Goal: Information Seeking & Learning: Check status

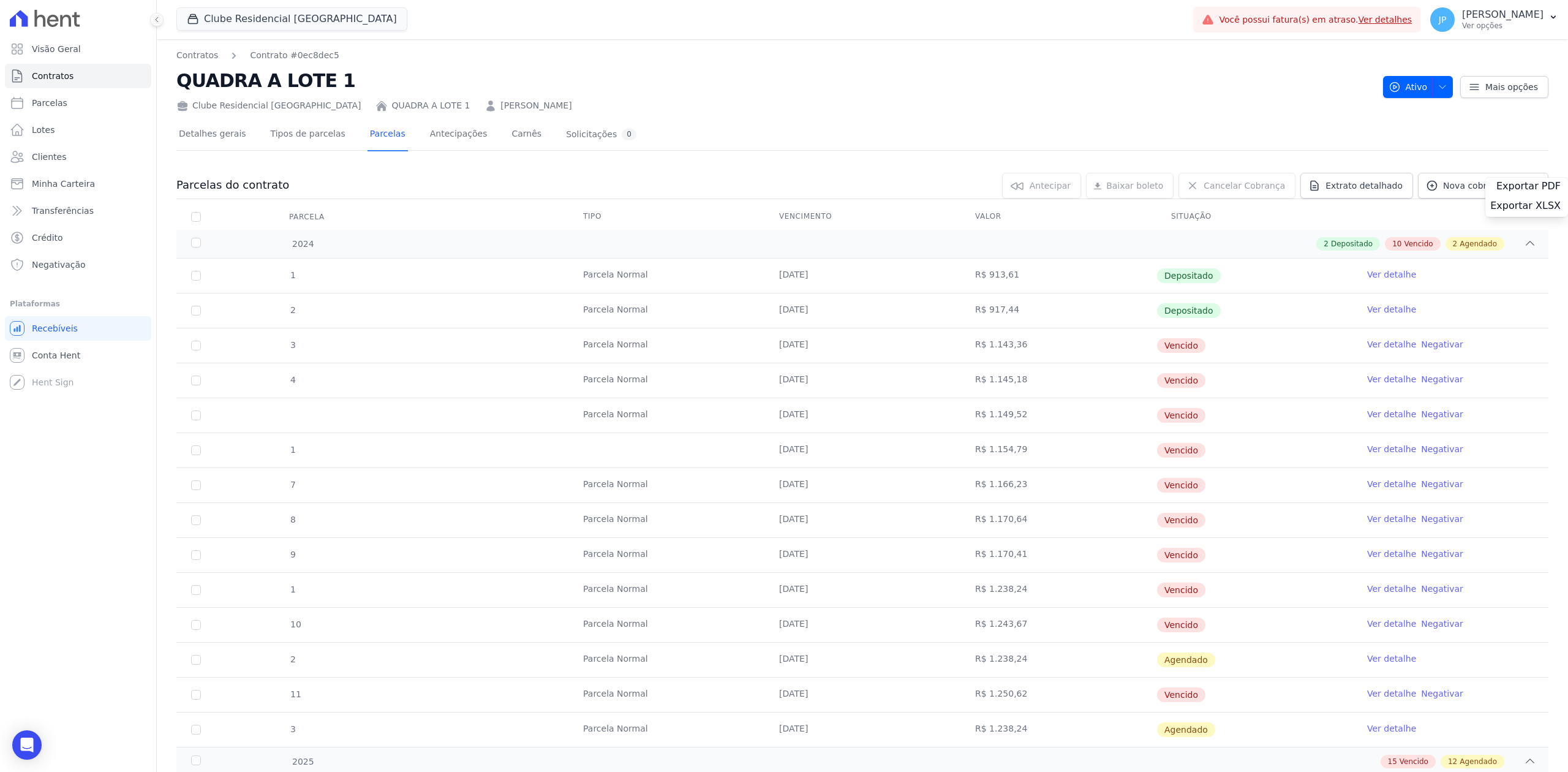
drag, startPoint x: 542, startPoint y: 275, endPoint x: 1246, endPoint y: 309, distance: 704.8
click at [1246, 309] on tbody "1 [GEOGRAPHIC_DATA] [DATE] R$ 913,61 Depositado Ver detalhe 2 [GEOGRAPHIC_DATA]…" at bounding box center [862, 502] width 1372 height 488
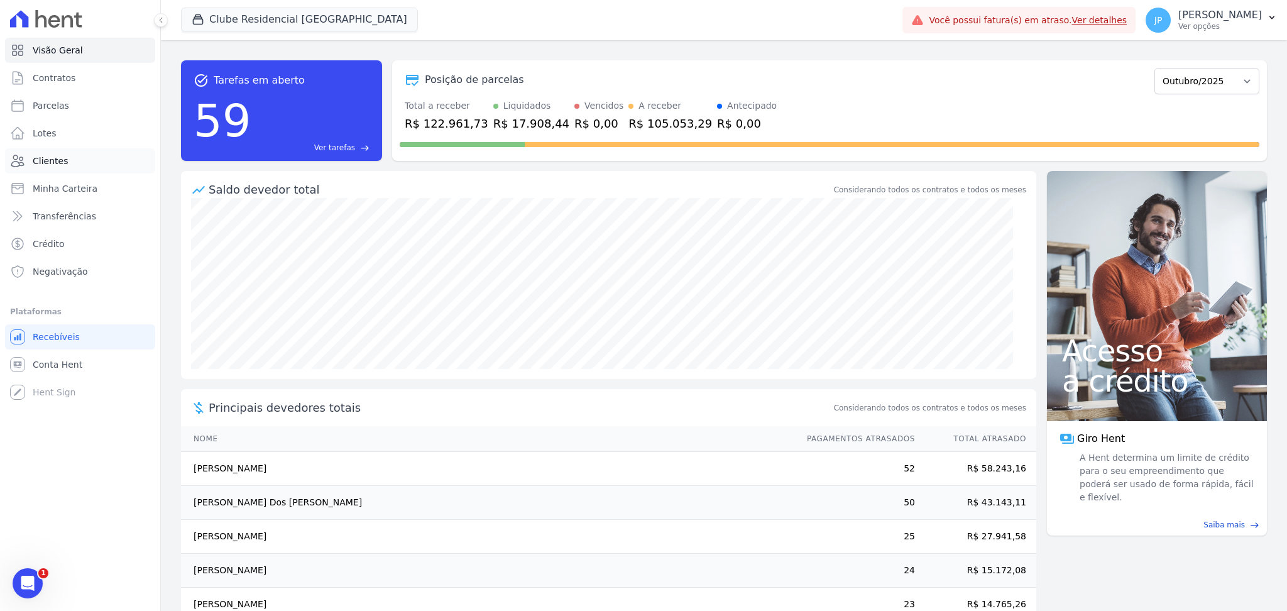
click at [83, 155] on link "Clientes" at bounding box center [80, 160] width 150 height 25
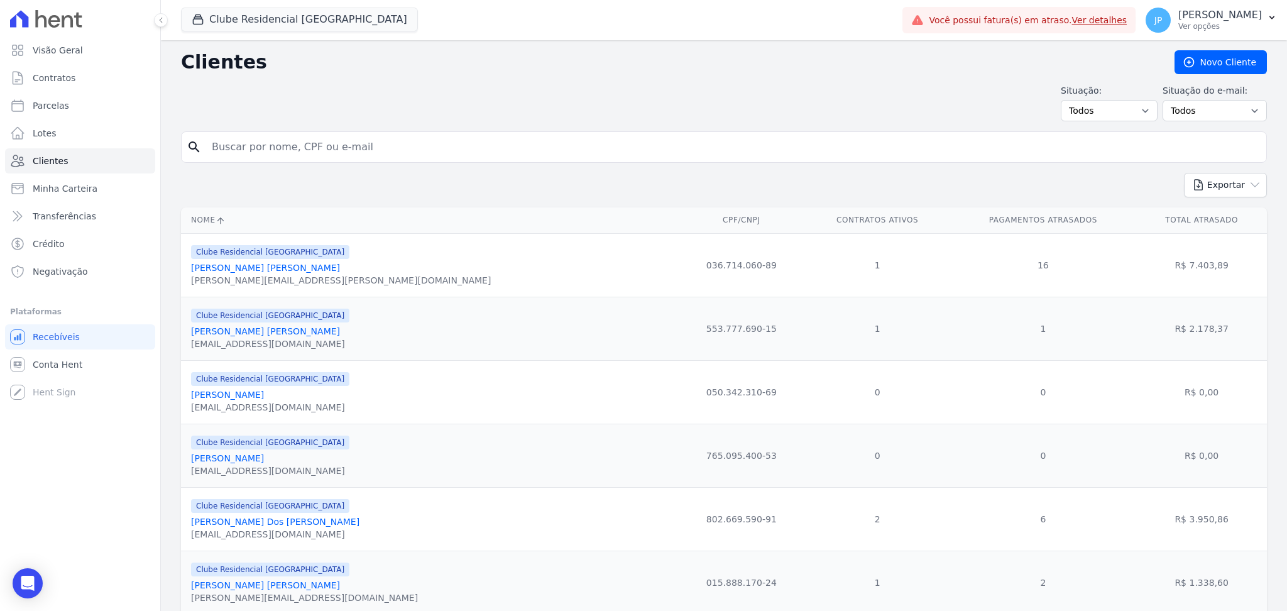
click at [219, 149] on input "search" at bounding box center [732, 147] width 1057 height 25
type input "[PERSON_NAME]"
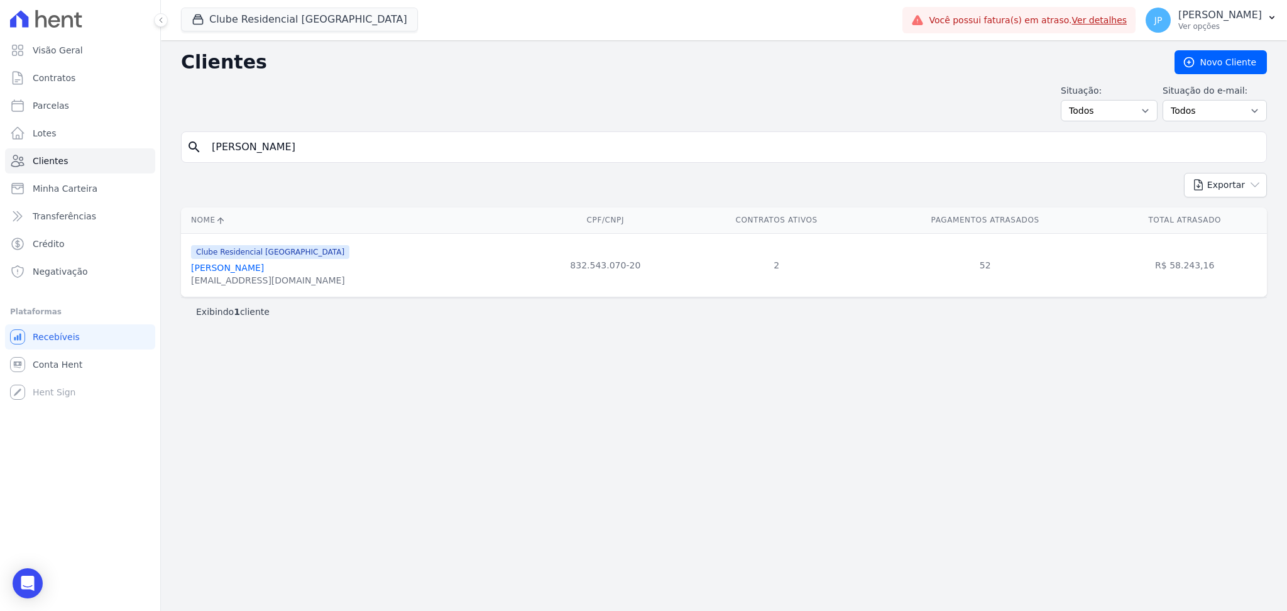
click at [264, 263] on link "[PERSON_NAME]" at bounding box center [227, 268] width 73 height 10
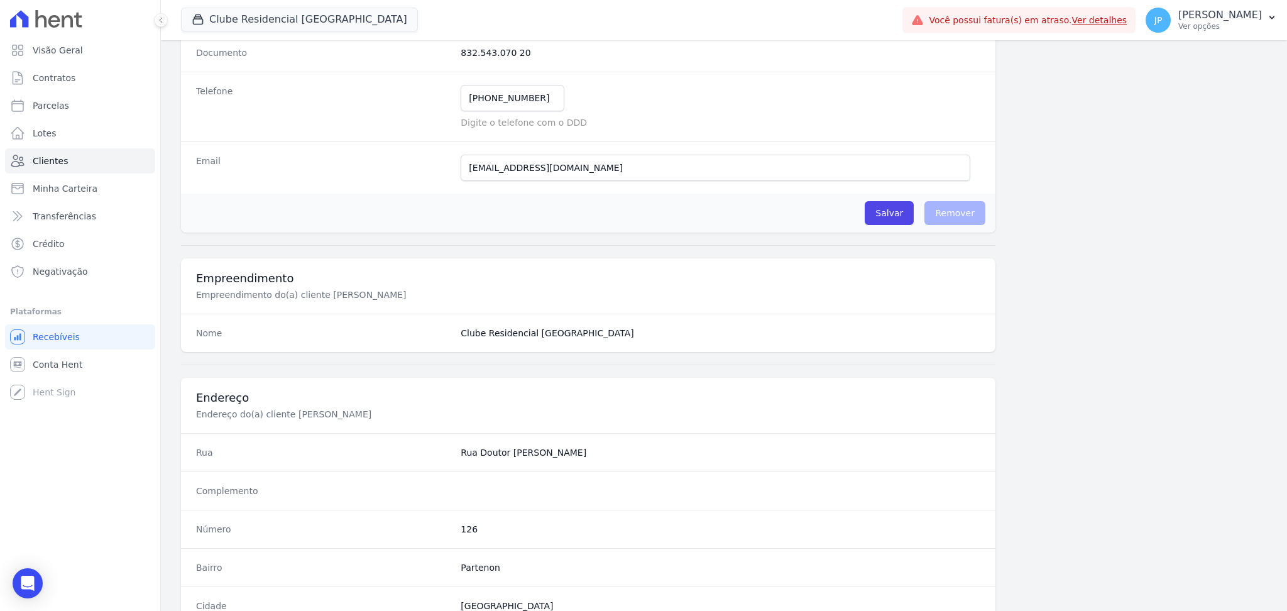
scroll to position [624, 0]
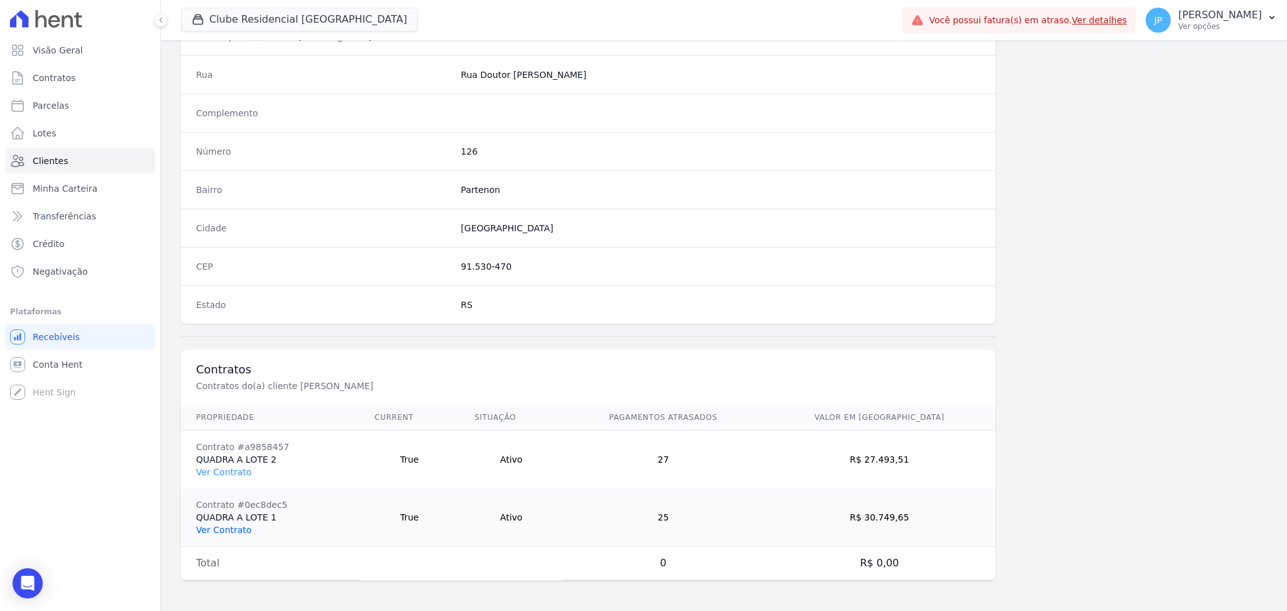
click at [226, 532] on link "Ver Contrato" at bounding box center [223, 530] width 55 height 10
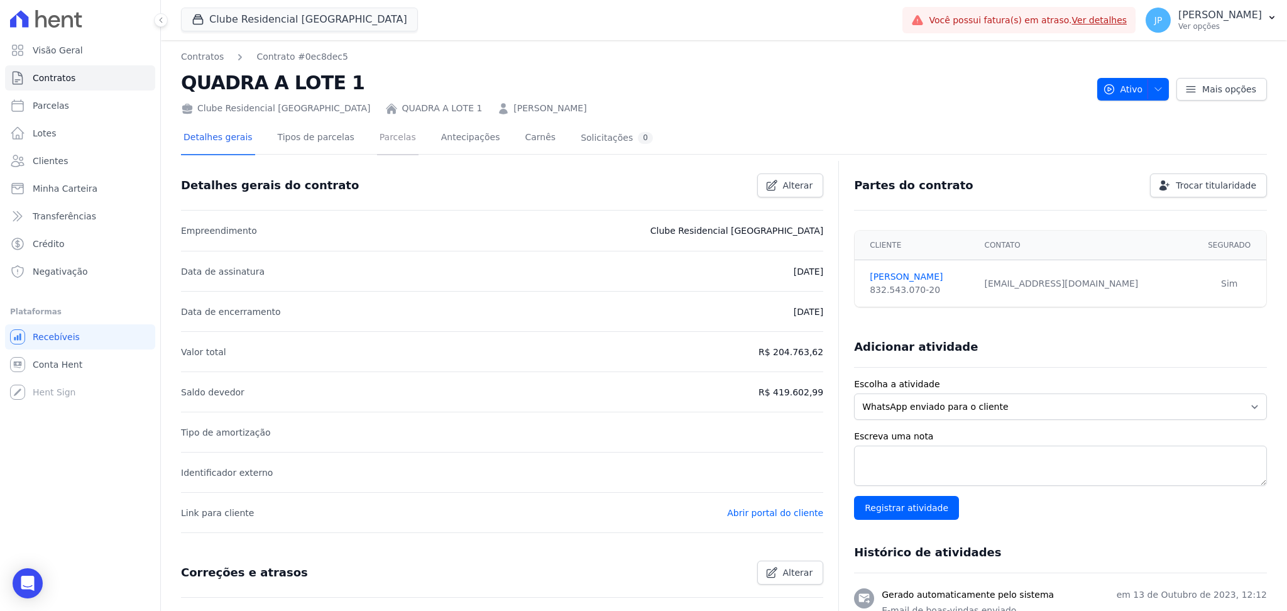
click at [388, 133] on link "Parcelas" at bounding box center [397, 138] width 41 height 33
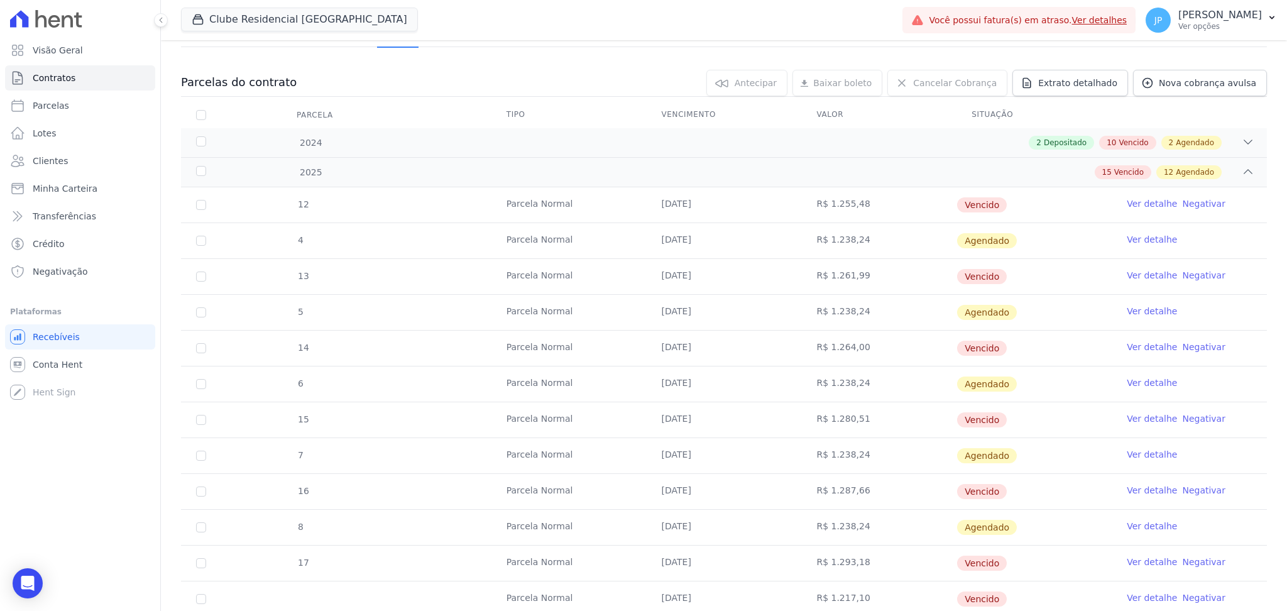
scroll to position [136, 0]
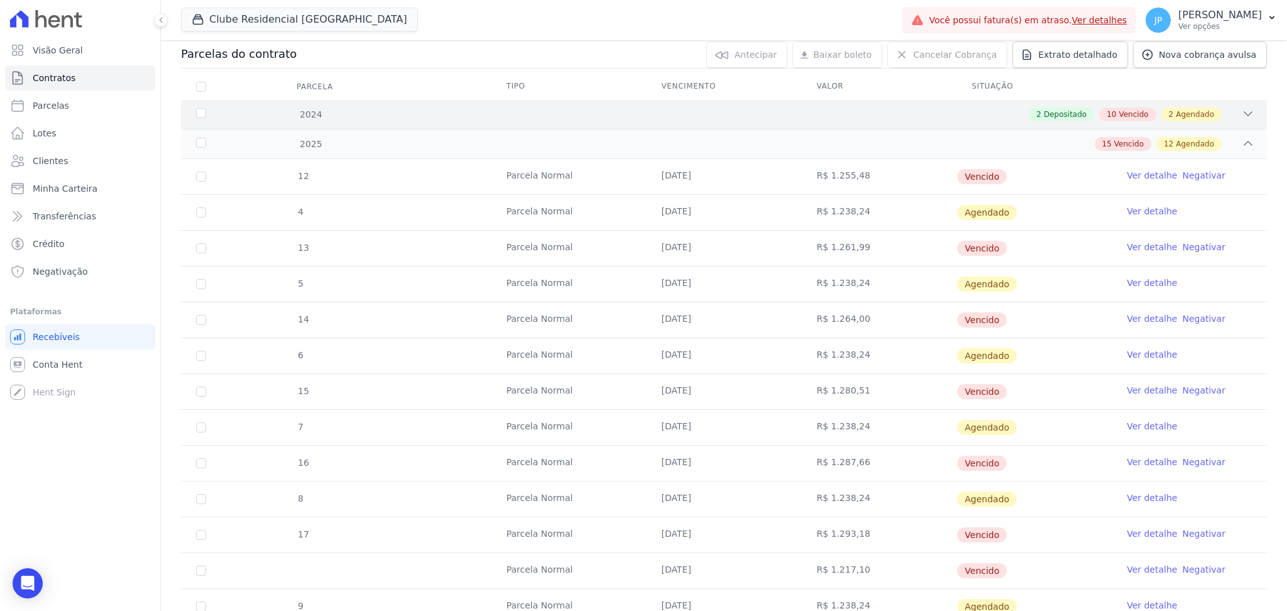
click at [1242, 116] on icon at bounding box center [1248, 113] width 13 height 13
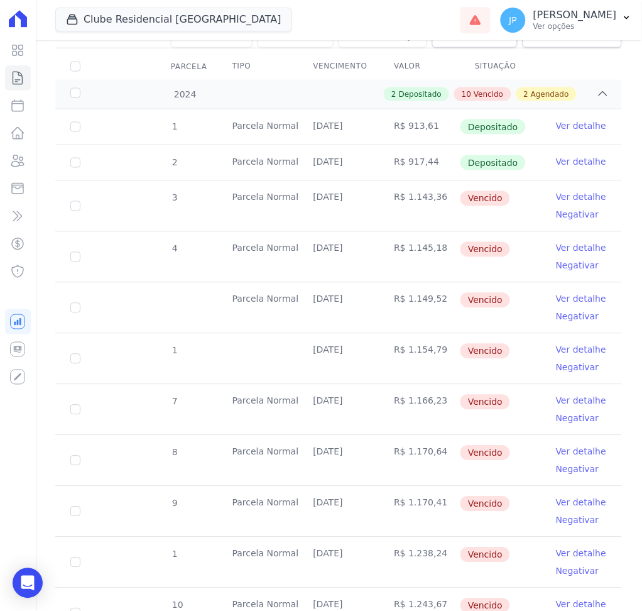
scroll to position [0, 0]
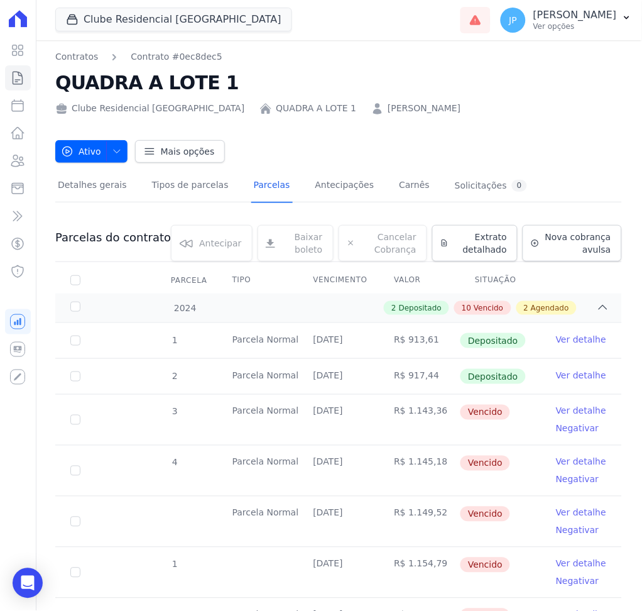
click at [575, 373] on link "Ver detalhe" at bounding box center [581, 375] width 50 height 13
